Goal: Task Accomplishment & Management: Use online tool/utility

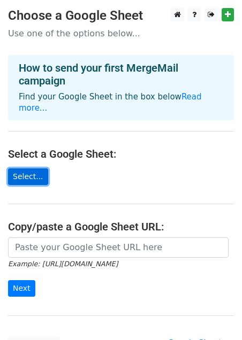
click at [33, 168] on link "Select..." at bounding box center [28, 176] width 40 height 17
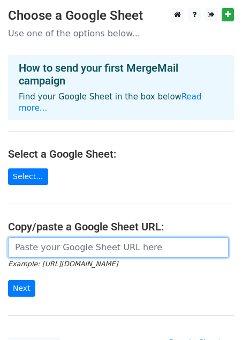
click at [73, 241] on input "url" at bounding box center [118, 247] width 220 height 20
paste input "[URL][DOMAIN_NAME]"
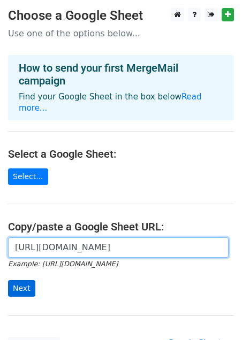
type input "https://docs.google.com/spreadsheets/d/1rRICfNzJKTAv87SbIgfS6GXvYN9gwuDW/edit?g…"
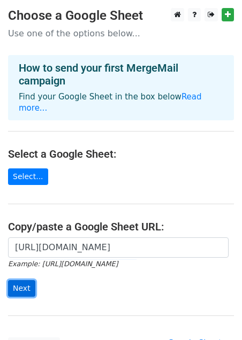
click at [18, 280] on input "Next" at bounding box center [21, 288] width 27 height 17
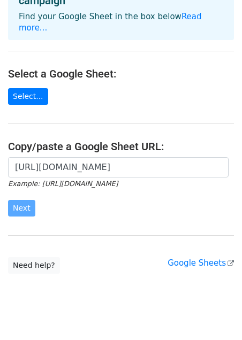
scroll to position [87, 0]
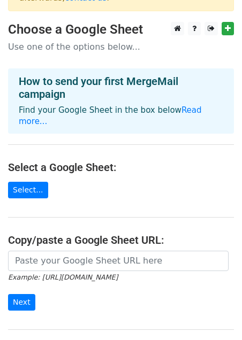
scroll to position [68, 0]
click at [30, 182] on link "Select..." at bounding box center [28, 190] width 40 height 17
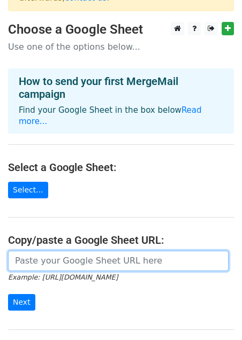
click at [55, 251] on input "url" at bounding box center [118, 261] width 220 height 20
paste input "https://docs.google.com/spreadsheets/d/1rRICfNzJKTAv87SbIgfS6GXvYN9gwuDW/edit?u…"
drag, startPoint x: 38, startPoint y: 230, endPoint x: -57, endPoint y: 229, distance: 95.1
click at [0, 229] on html "× The file you're trying to use is not a valid Google Sheet. Please go to your …" at bounding box center [121, 193] width 242 height 522
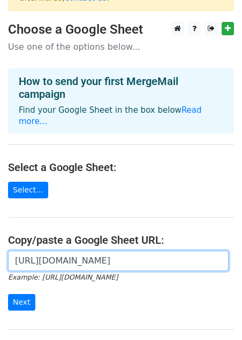
scroll to position [0, 0]
drag, startPoint x: 65, startPoint y: 238, endPoint x: -29, endPoint y: 235, distance: 94.1
click at [0, 235] on html "× The file you're trying to use is not a valid Google Sheet. Please go to your …" at bounding box center [121, 193] width 242 height 522
type input "https://docs.google.com/spreadsheets/d/1rRICfNzJKTAv87SbIgfS6GXvYN9gwuDW/edit?u…"
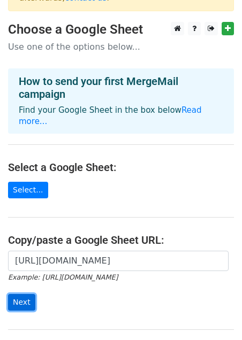
click at [12, 294] on input "Next" at bounding box center [21, 302] width 27 height 17
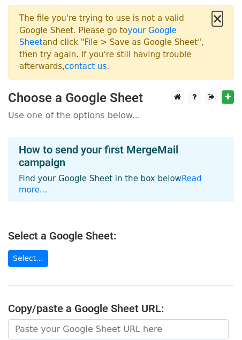
click at [216, 19] on button "×" at bounding box center [217, 18] width 11 height 13
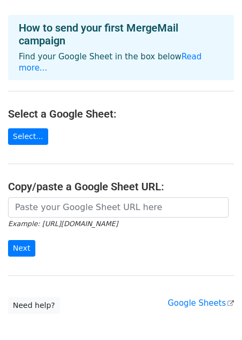
scroll to position [50, 0]
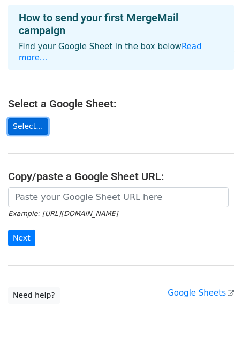
click at [33, 118] on link "Select..." at bounding box center [28, 126] width 40 height 17
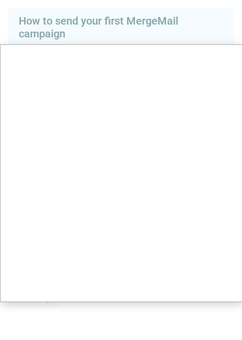
scroll to position [0, 0]
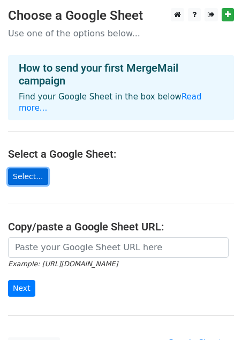
click at [30, 168] on link "Select..." at bounding box center [28, 176] width 40 height 17
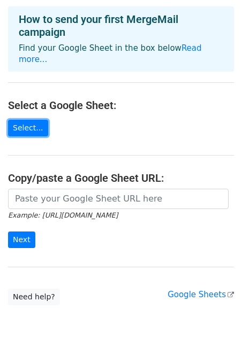
scroll to position [65, 0]
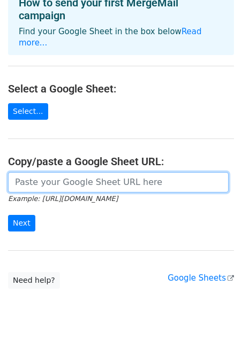
click at [78, 172] on input "url" at bounding box center [118, 182] width 220 height 20
click at [60, 173] on input "url" at bounding box center [118, 182] width 220 height 20
paste input "https://docs.google.com/spreadsheets/d/1-cDSwkwyPkGHSMOxPY6D6hXqfsEpRIkF/edit?u…"
drag, startPoint x: 112, startPoint y: 171, endPoint x: 19, endPoint y: 169, distance: 93.0
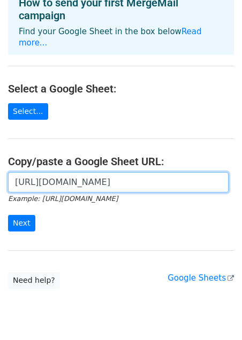
click at [18, 172] on input "https://docs.google.com/spreadsheets/d/1-cDSwkwyPkGHSMOxPY6D6hXqfsEpRIkF/edit?u…" at bounding box center [118, 182] width 220 height 20
click at [91, 172] on input "https://docs.google.com/spreadsheets/d/1-cDSwkwyPkGHSMOxPY6D6hXqfsEpRIkF/edit?u…" at bounding box center [118, 182] width 220 height 20
drag, startPoint x: 91, startPoint y: 173, endPoint x: 241, endPoint y: 166, distance: 150.3
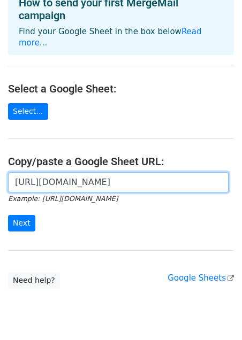
click at [241, 172] on div "https://docs.google.com/spreadsheets/d/1-cDSwkwyPkGHSMOxPY6D6hXqfsEpRIkF/edit?u…" at bounding box center [121, 207] width 242 height 71
type input "https://docs.google.com/spreadsheets/d/edit"
click at [8, 215] on input "Next" at bounding box center [21, 223] width 27 height 17
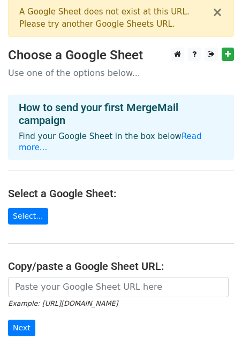
scroll to position [5, 0]
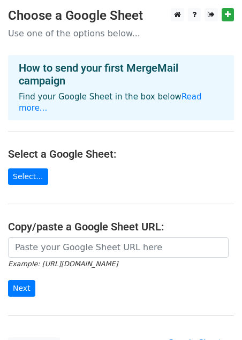
click at [87, 246] on form "Example: https://docs.google.com/spreadsheets/d/abc/edit Next" at bounding box center [120, 267] width 225 height 60
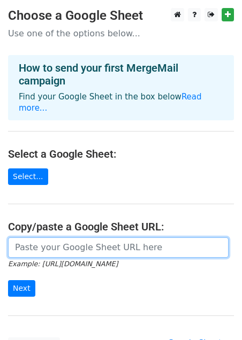
click at [85, 241] on input "url" at bounding box center [118, 247] width 220 height 20
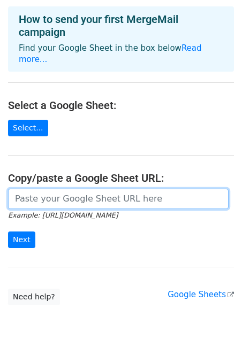
scroll to position [49, 0]
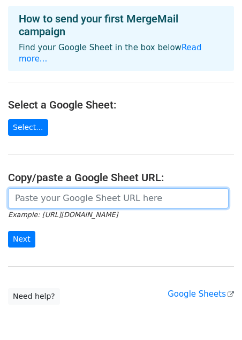
paste input "https://docs.google.com/spreadsheets/d/1-cDSwkwyPkGHSMOxPY6D6hXqfsEpRIkF/edit?u…"
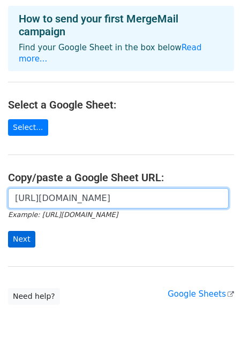
type input "https://docs.google.com/spreadsheets/d/1-cDSwkwyPkGHSMOxPY6D6hXqfsEpRIkF/edit?u…"
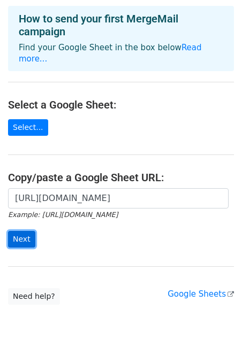
click at [22, 231] on input "Next" at bounding box center [21, 239] width 27 height 17
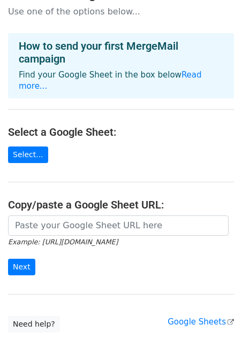
scroll to position [111, 0]
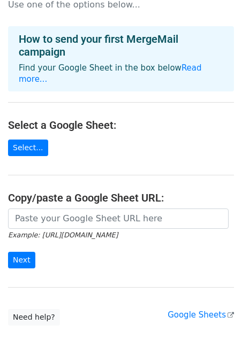
click at [55, 183] on main "× The file you're trying to use is not a valid Google Sheet. Please go to your …" at bounding box center [121, 110] width 242 height 431
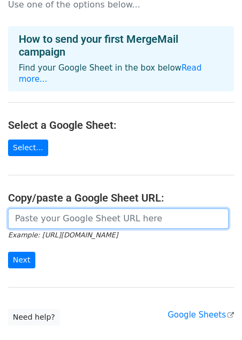
click at [55, 208] on input "url" at bounding box center [118, 218] width 220 height 20
paste input "https://docs.google.com/spreadsheets/d/1YoWerGqtTcwctDYblpbeYGIe6DBoILdTkbFZgov…"
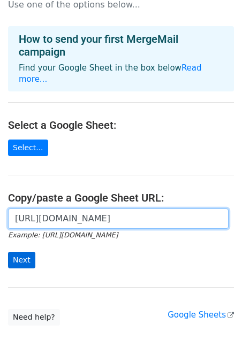
type input "https://docs.google.com/spreadsheets/d/1YoWerGqtTcwctDYblpbeYGIe6DBoILdTkbFZgov…"
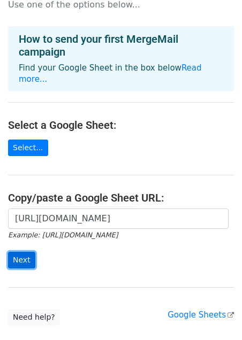
click at [20, 252] on input "Next" at bounding box center [21, 260] width 27 height 17
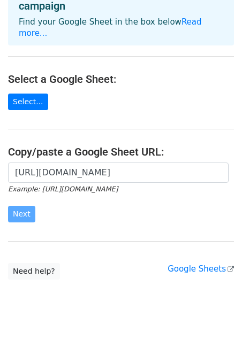
scroll to position [156, 0]
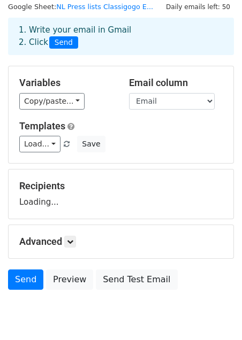
scroll to position [35, 0]
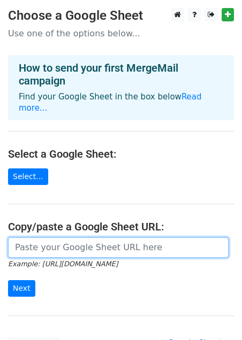
click at [77, 237] on input "url" at bounding box center [118, 247] width 220 height 20
paste input "[URL][DOMAIN_NAME]"
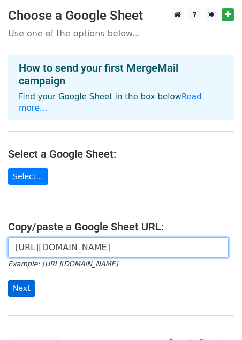
type input "[URL][DOMAIN_NAME]"
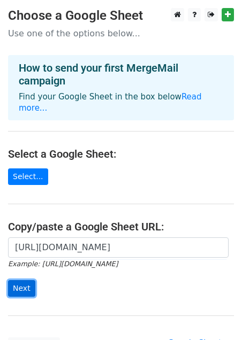
click at [14, 280] on input "Next" at bounding box center [21, 288] width 27 height 17
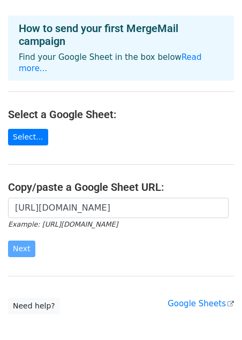
scroll to position [0, 0]
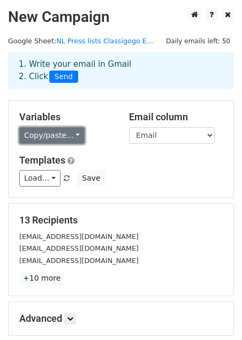
click at [51, 137] on link "Copy/paste..." at bounding box center [51, 135] width 65 height 17
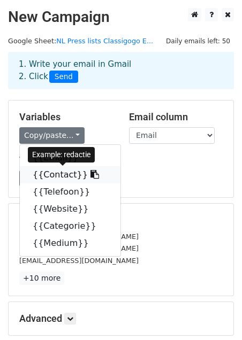
click at [54, 179] on link "{{Contact}}" at bounding box center [70, 174] width 100 height 17
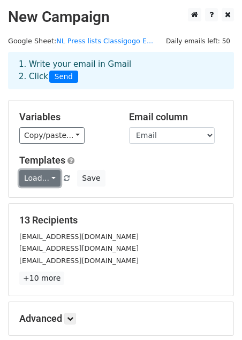
click at [42, 181] on link "Load..." at bounding box center [39, 178] width 41 height 17
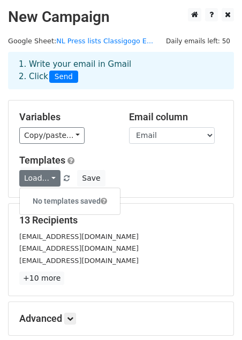
click at [142, 171] on div "Load... No templates saved Save" at bounding box center [120, 178] width 219 height 17
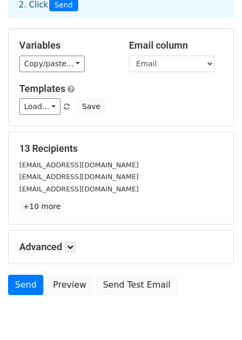
scroll to position [78, 0]
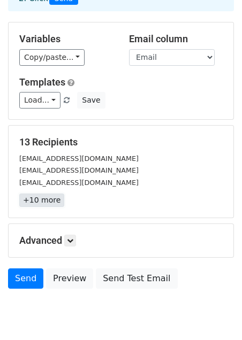
click at [33, 199] on link "+10 more" at bounding box center [41, 199] width 45 height 13
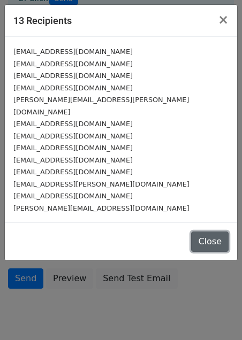
click at [215, 231] on button "Close" at bounding box center [209, 241] width 37 height 20
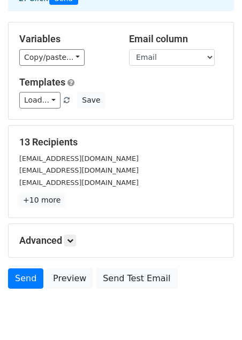
scroll to position [116, 0]
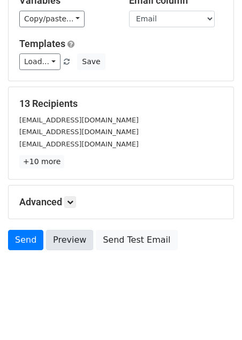
click at [67, 247] on link "Preview" at bounding box center [69, 240] width 47 height 20
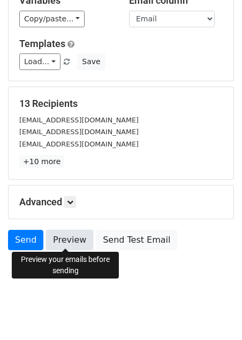
click at [75, 238] on link "Preview" at bounding box center [69, 240] width 47 height 20
click at [65, 237] on link "Preview" at bounding box center [69, 240] width 47 height 20
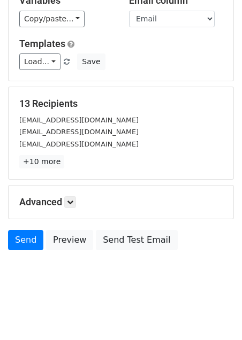
scroll to position [0, 0]
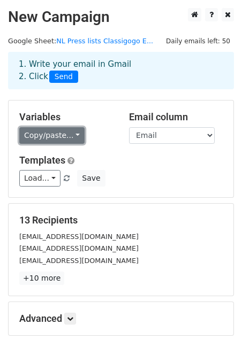
click at [71, 135] on link "Copy/paste..." at bounding box center [51, 135] width 65 height 17
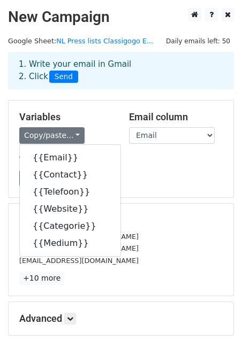
click at [96, 121] on h5 "Variables" at bounding box center [66, 117] width 94 height 12
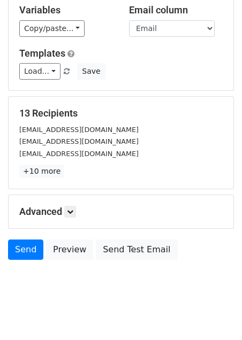
scroll to position [116, 0]
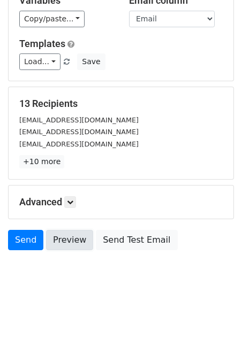
click at [66, 246] on link "Preview" at bounding box center [69, 240] width 47 height 20
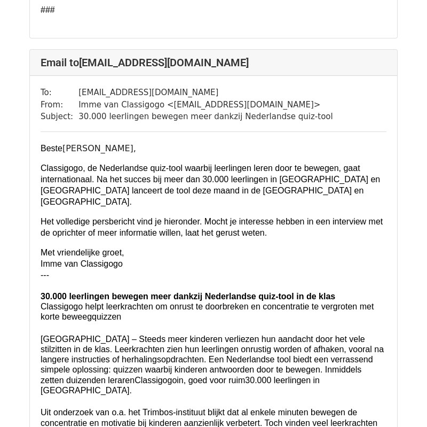
scroll to position [8257, 0]
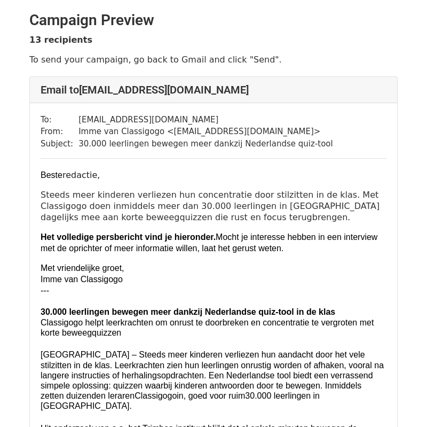
scroll to position [10, 0]
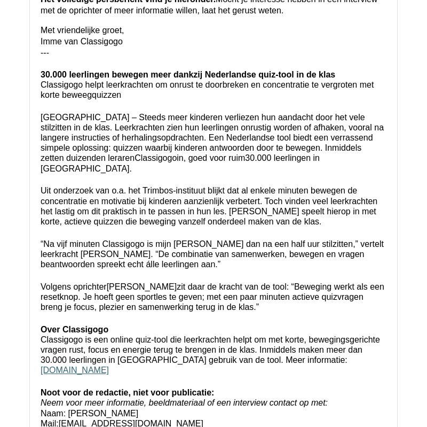
scroll to position [1593, 0]
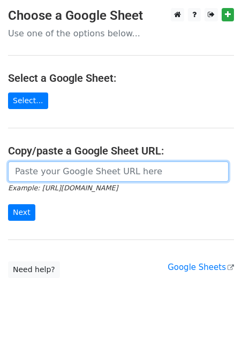
click at [117, 169] on input "url" at bounding box center [118, 171] width 220 height 20
paste input "[URL][DOMAIN_NAME]"
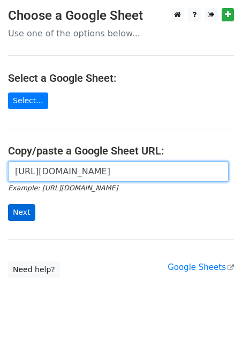
type input "[URL][DOMAIN_NAME]"
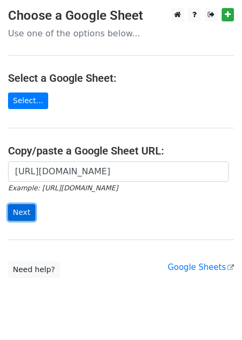
click at [19, 207] on input "Next" at bounding box center [21, 212] width 27 height 17
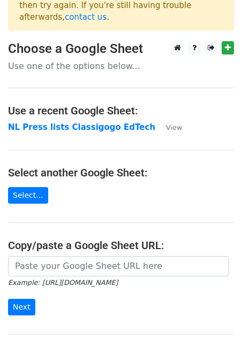
scroll to position [49, 0]
click at [88, 239] on h4 "Copy/paste a Google Sheet URL:" at bounding box center [120, 245] width 225 height 13
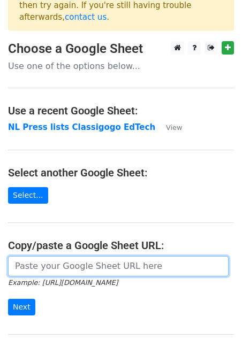
click at [81, 256] on input "url" at bounding box center [118, 266] width 220 height 20
paste input "https://docs.google.com/spreadsheets/d/15VnGEgLoiIoSCA7TZNIdUUp_Nmh7DJq3w9RTtet…"
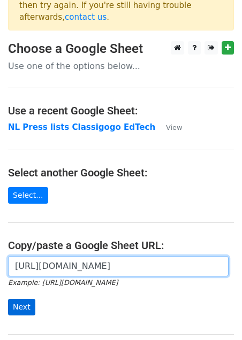
type input "https://docs.google.com/spreadsheets/d/15VnGEgLoiIoSCA7TZNIdUUp_Nmh7DJq3w9RTtet…"
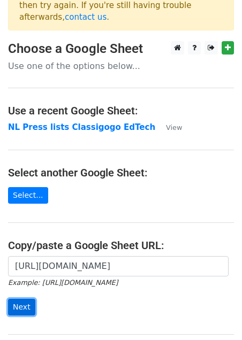
click at [19, 299] on input "Next" at bounding box center [21, 307] width 27 height 17
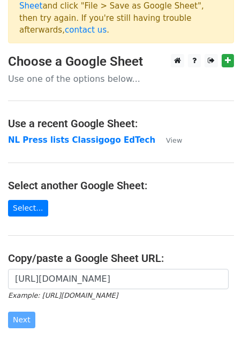
scroll to position [0, 0]
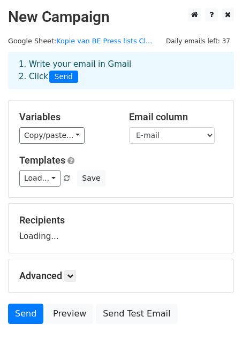
scroll to position [21, 0]
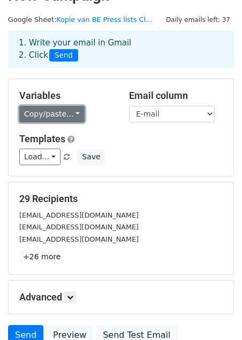
click at [66, 114] on link "Copy/paste..." at bounding box center [51, 114] width 65 height 17
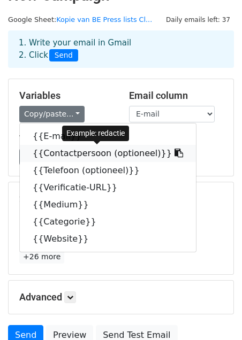
click at [49, 155] on link "{{Contactpersoon (optioneel)}}" at bounding box center [108, 153] width 176 height 17
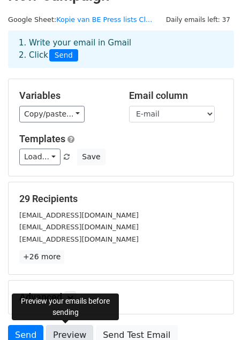
click at [75, 333] on link "Preview" at bounding box center [69, 335] width 47 height 20
click at [76, 333] on link "Preview" at bounding box center [69, 335] width 47 height 20
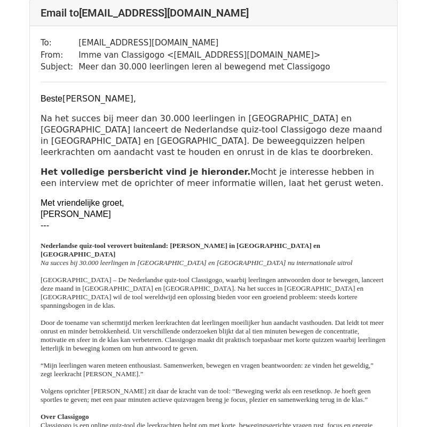
scroll to position [656, 0]
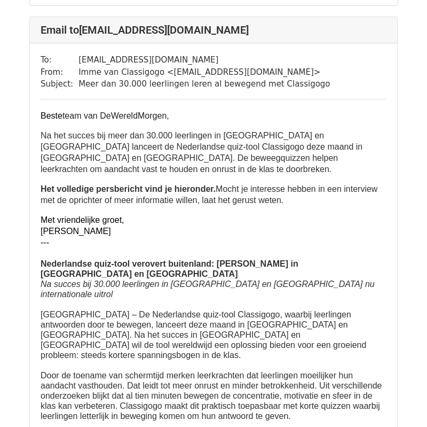
scroll to position [18342, 0]
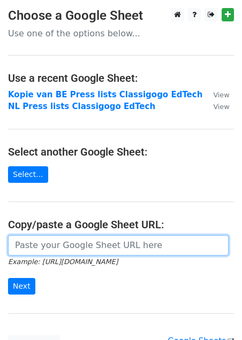
click at [63, 244] on input "url" at bounding box center [118, 245] width 220 height 20
paste input "[URL][DOMAIN_NAME]"
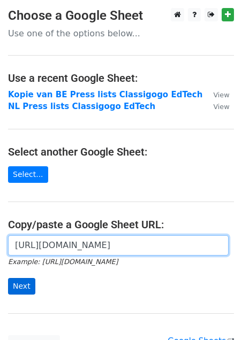
type input "[URL][DOMAIN_NAME]"
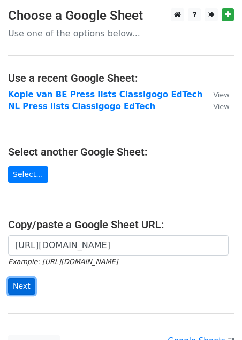
click at [19, 291] on input "Next" at bounding box center [21, 286] width 27 height 17
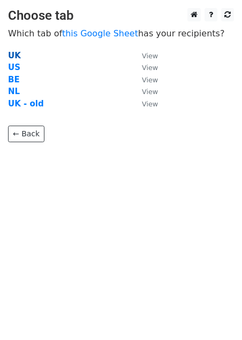
click at [13, 55] on strong "UK" at bounding box center [14, 56] width 13 height 10
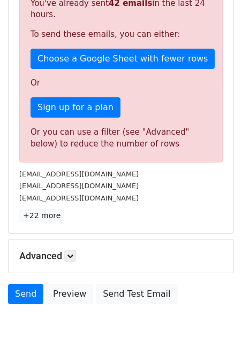
scroll to position [310, 0]
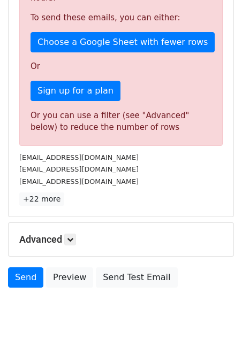
click at [106, 198] on p "+22 more" at bounding box center [120, 198] width 203 height 13
click at [45, 198] on link "+22 more" at bounding box center [41, 198] width 45 height 13
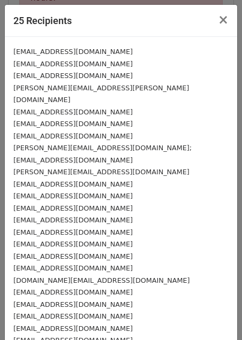
scroll to position [57, 0]
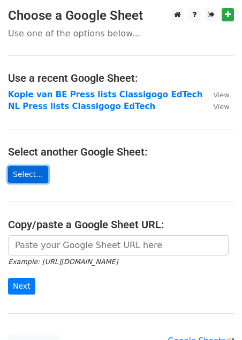
click at [25, 175] on link "Select..." at bounding box center [28, 174] width 40 height 17
click at [68, 215] on main "Choose a Google Sheet Use one of the options below... Use a recent Google Sheet…" at bounding box center [121, 180] width 242 height 344
click at [67, 259] on small "Example: https://docs.google.com/spreadsheets/d/abc/edit" at bounding box center [63, 262] width 110 height 8
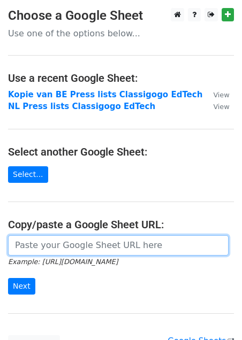
click at [68, 242] on input "url" at bounding box center [118, 245] width 220 height 20
paste input "https://docs.google.com/spreadsheets/d/1A3SqF0KgKMjjsSK7nTJWHd5DkmPkVLst4cxJak9…"
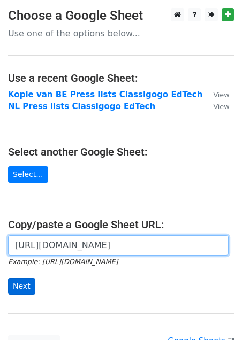
type input "https://docs.google.com/spreadsheets/d/1A3SqF0KgKMjjsSK7nTJWHd5DkmPkVLst4cxJak9…"
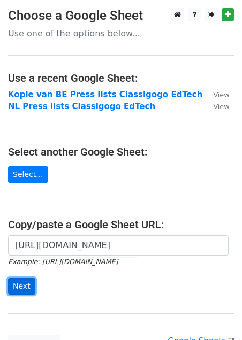
click at [20, 291] on input "Next" at bounding box center [21, 286] width 27 height 17
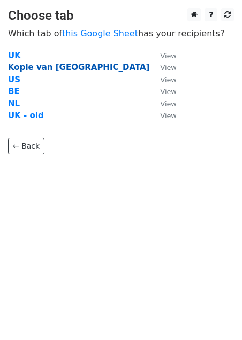
click at [27, 63] on strong "Kopie van [GEOGRAPHIC_DATA]" at bounding box center [78, 68] width 141 height 10
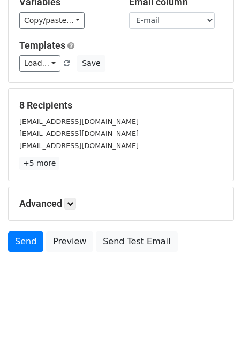
scroll to position [116, 0]
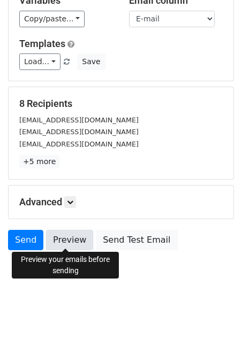
click at [71, 234] on link "Preview" at bounding box center [69, 240] width 47 height 20
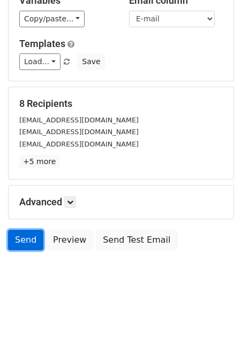
click at [25, 241] on link "Send" at bounding box center [25, 240] width 35 height 20
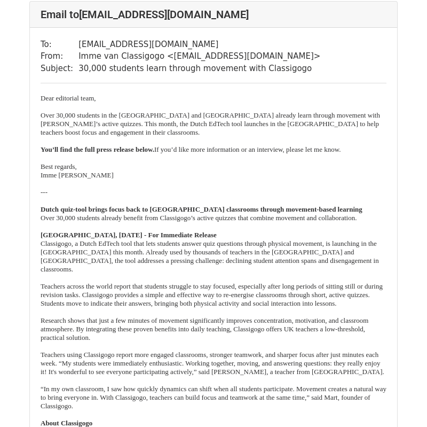
scroll to position [67, 0]
